Goal: Transaction & Acquisition: Purchase product/service

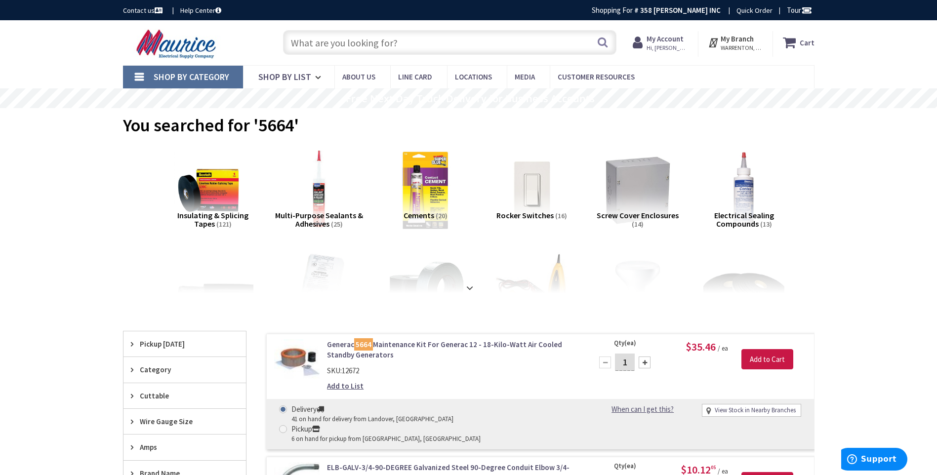
drag, startPoint x: 372, startPoint y: 41, endPoint x: 375, endPoint y: 54, distance: 13.8
click at [372, 41] on input "text" at bounding box center [450, 42] width 334 height 25
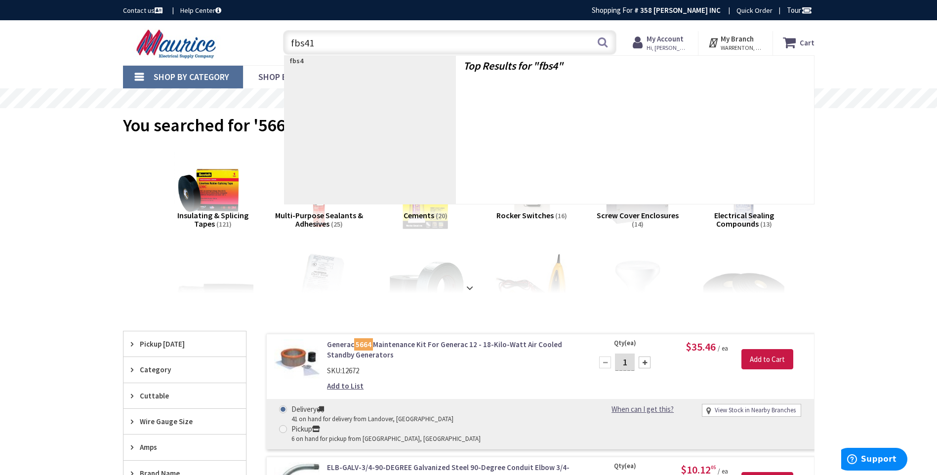
type input "fbs415"
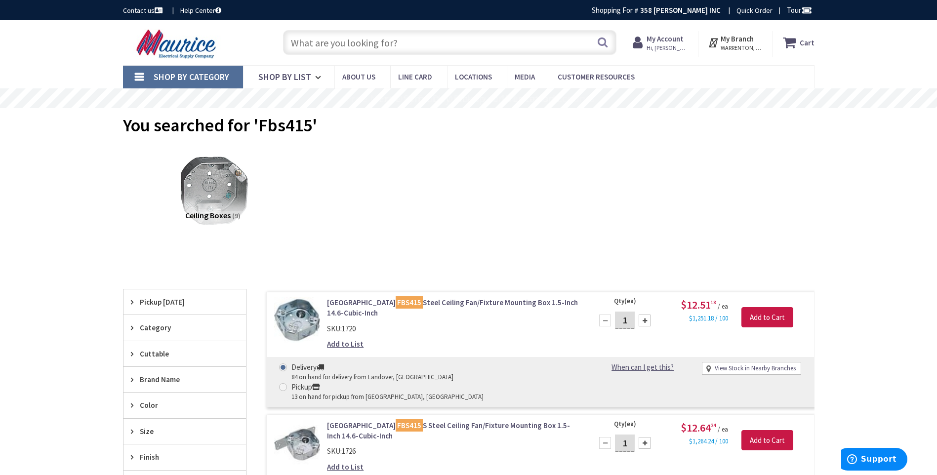
click at [441, 302] on link "Arlington FBS415 Steel Ceiling Fan/Fixture Mounting Box 1.5-Inch 14.6-Cubic-Inch" at bounding box center [453, 307] width 252 height 21
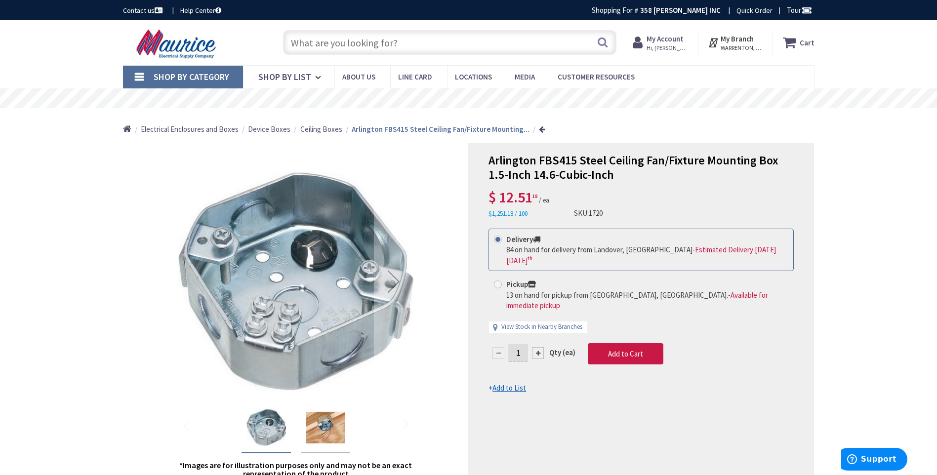
click at [426, 44] on input "text" at bounding box center [450, 42] width 334 height 25
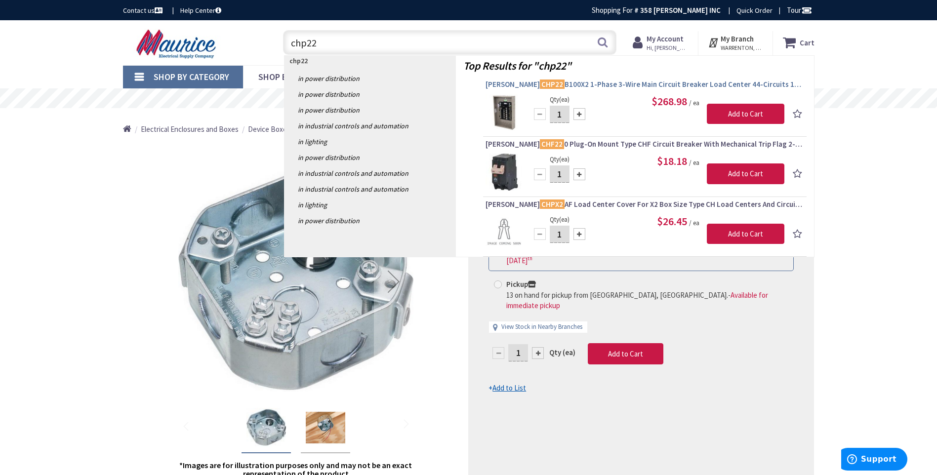
type input "chp22"
click at [608, 83] on span "Eaton CHP22 B100X2 1-Phase 3-Wire Main Circuit Breaker Load Center 44-Circuits …" at bounding box center [645, 85] width 319 height 10
